Goal: Check status: Check status

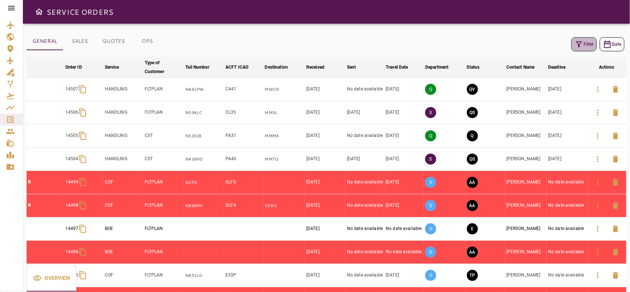
click at [585, 49] on button "Filter" at bounding box center [583, 44] width 25 height 14
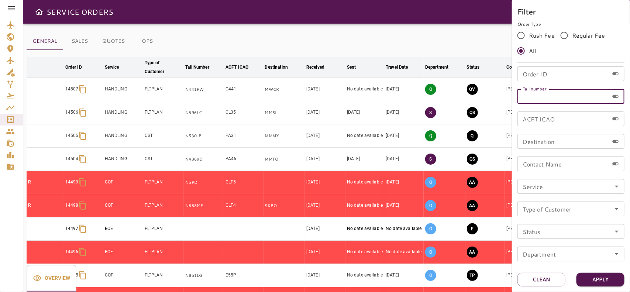
click at [550, 95] on input "Tail number" at bounding box center [562, 96] width 91 height 15
type input "******"
click at [589, 277] on button "Apply" at bounding box center [600, 280] width 48 height 14
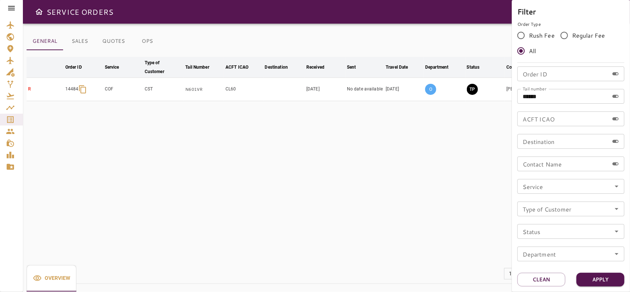
click at [389, 139] on div at bounding box center [315, 146] width 630 height 292
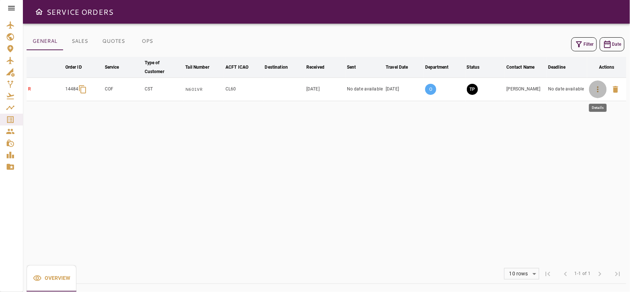
click at [593, 91] on icon "button" at bounding box center [597, 89] width 9 height 9
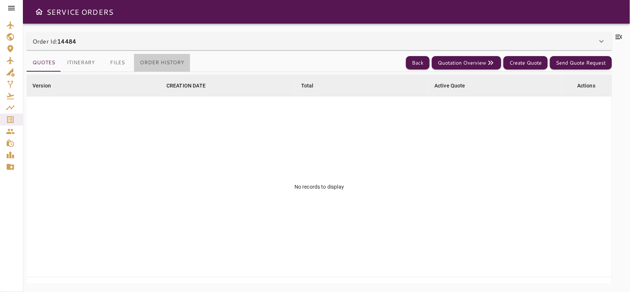
click at [170, 58] on button "Order History" at bounding box center [162, 63] width 56 height 18
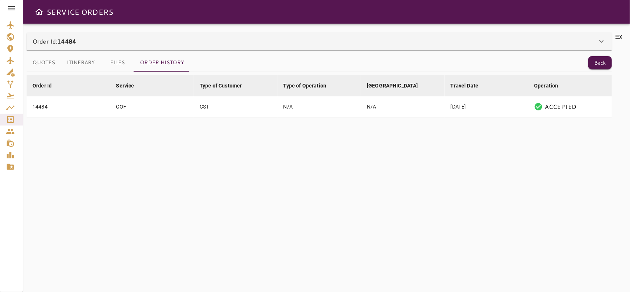
click at [226, 32] on div "Order Id: 14484" at bounding box center [319, 41] width 585 height 18
